Goal: Task Accomplishment & Management: Use online tool/utility

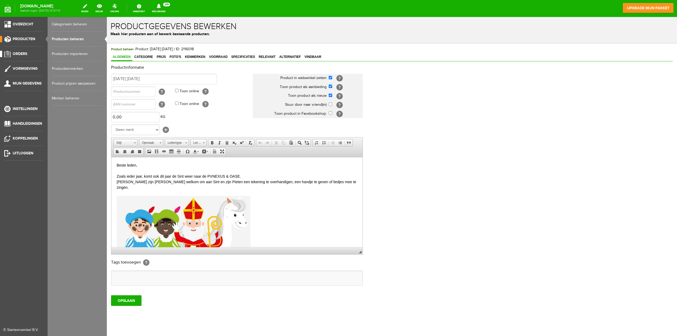
click at [20, 54] on span "Orders" at bounding box center [20, 54] width 15 height 4
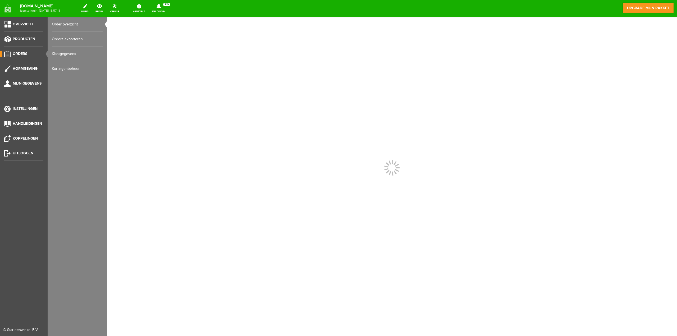
click at [70, 39] on link "Orders exporteren" at bounding box center [77, 39] width 51 height 15
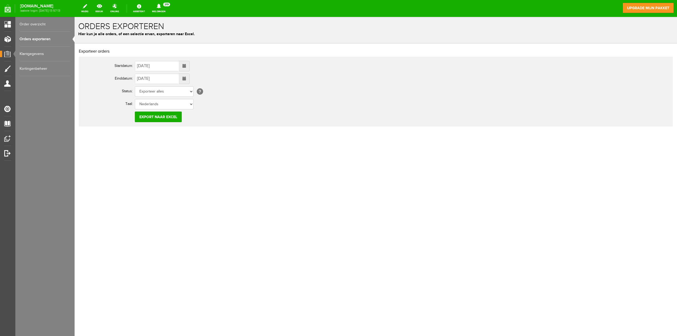
click at [185, 66] on span at bounding box center [184, 66] width 10 height 11
click at [160, 92] on td "1" at bounding box center [160, 93] width 11 height 8
type input "01-10-2025"
click at [166, 118] on input "Export naar Excel" at bounding box center [158, 117] width 47 height 11
click at [29, 38] on link "Orders exporteren" at bounding box center [45, 39] width 51 height 15
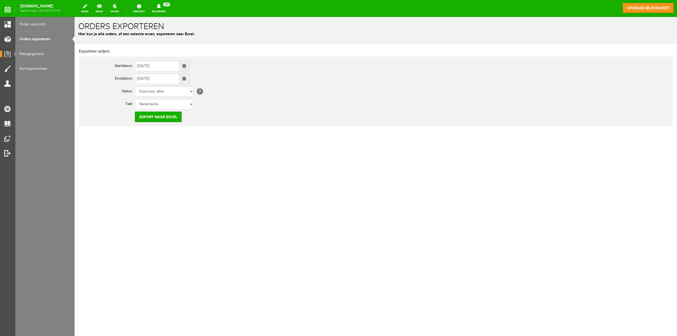
click at [31, 26] on link "Order overzicht" at bounding box center [45, 24] width 51 height 15
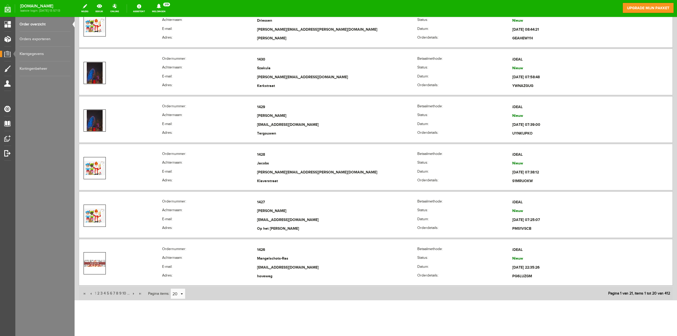
scroll to position [1252, 0]
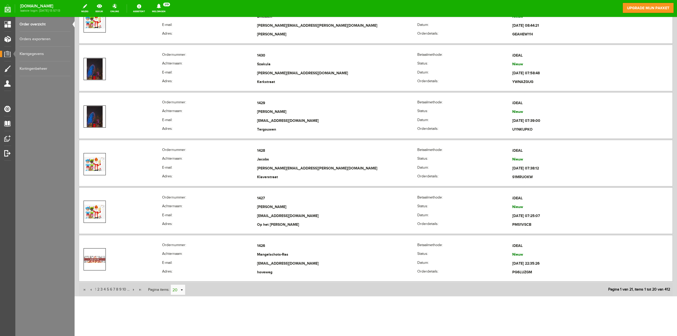
click at [182, 289] on link "select" at bounding box center [181, 290] width 4 height 10
click at [179, 280] on li "50" at bounding box center [178, 279] width 14 height 9
type input "50"
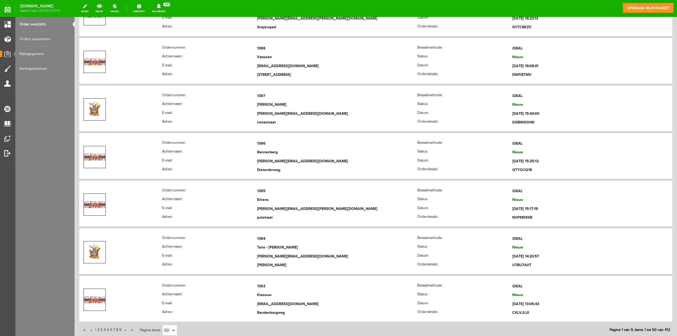
scroll to position [2679, 0]
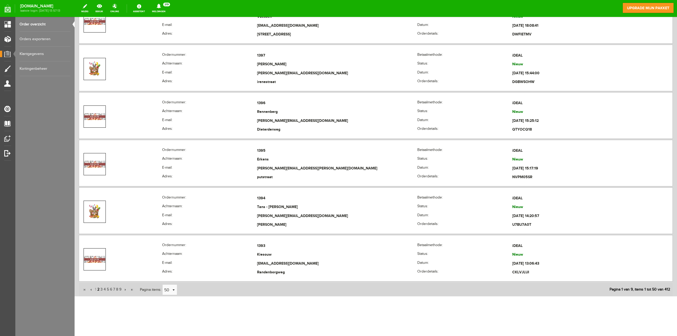
click at [98, 289] on span "2" at bounding box center [98, 289] width 3 height 11
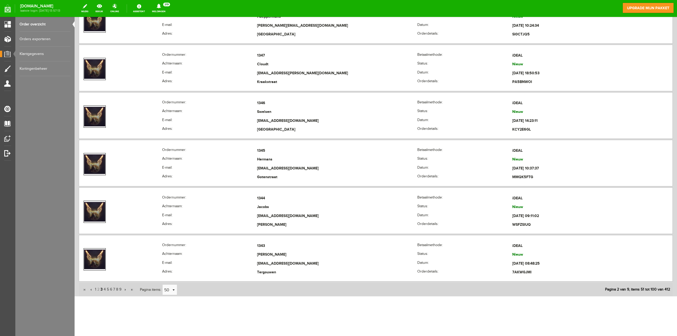
click at [101, 289] on span "3" at bounding box center [101, 289] width 3 height 11
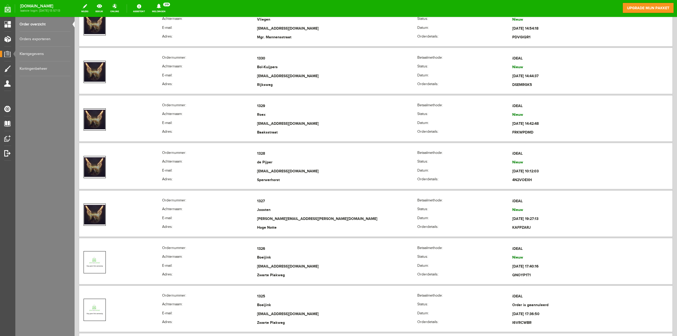
scroll to position [1014, 0]
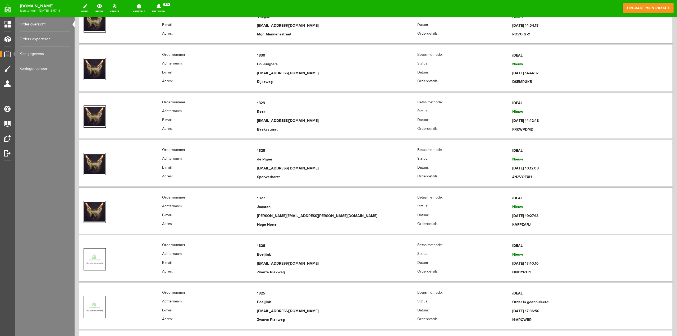
click at [40, 37] on link "Orders exporteren" at bounding box center [45, 39] width 51 height 15
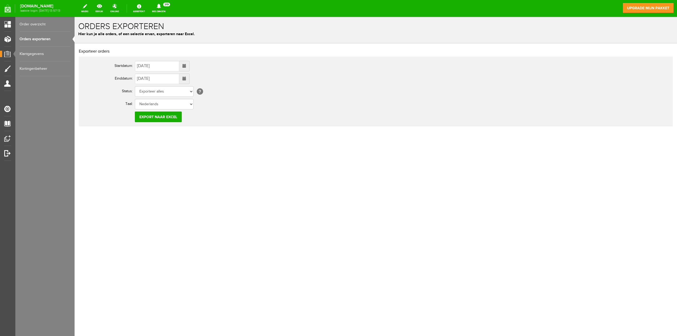
click at [187, 66] on span at bounding box center [184, 66] width 10 height 11
click at [140, 76] on span at bounding box center [141, 77] width 4 height 4
click at [160, 91] on td "3" at bounding box center [160, 93] width 11 height 8
type input "03-09-2025"
click at [173, 117] on input "Export naar Excel" at bounding box center [158, 117] width 47 height 11
